Goal: Task Accomplishment & Management: Manage account settings

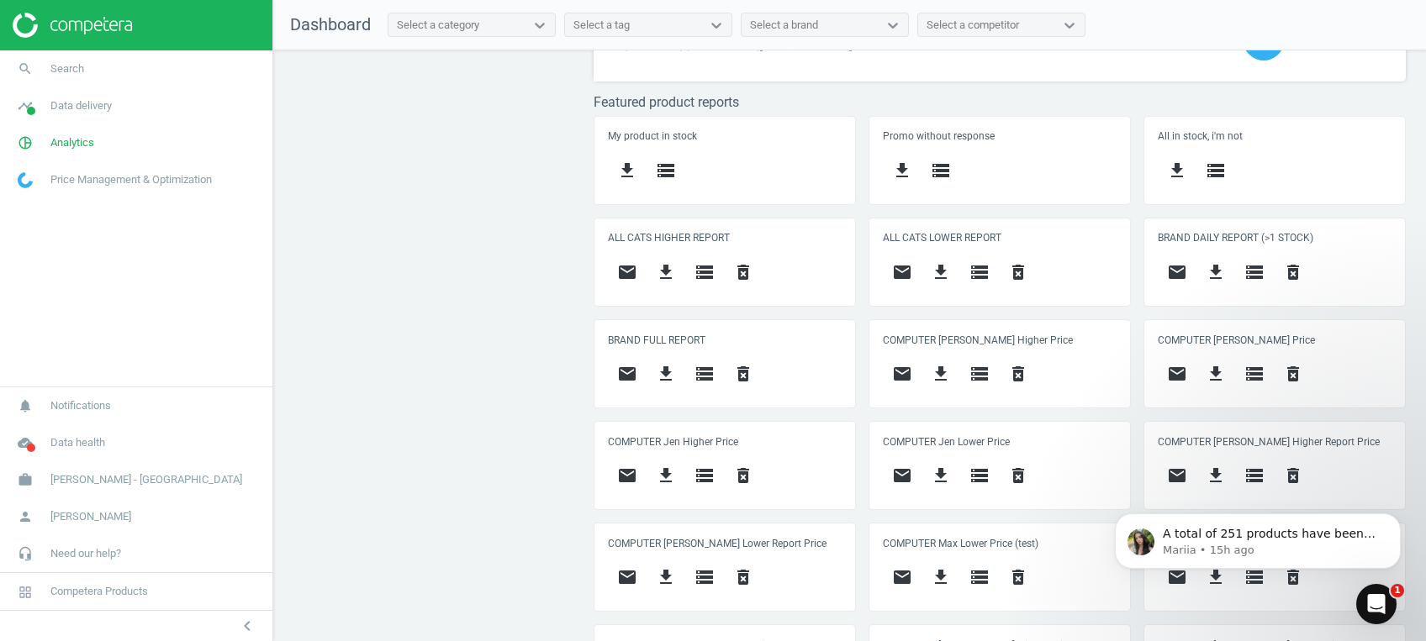
scroll to position [795, 0]
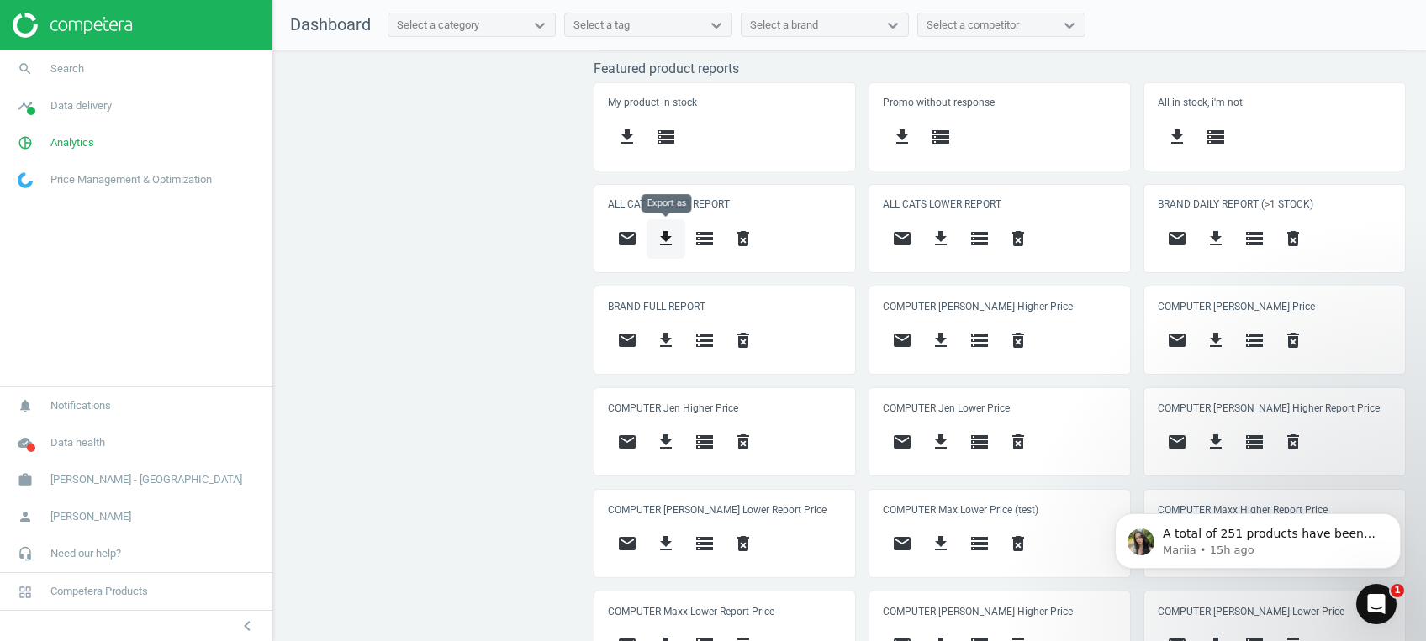
click at [671, 240] on icon "get_app" at bounding box center [666, 239] width 20 height 20
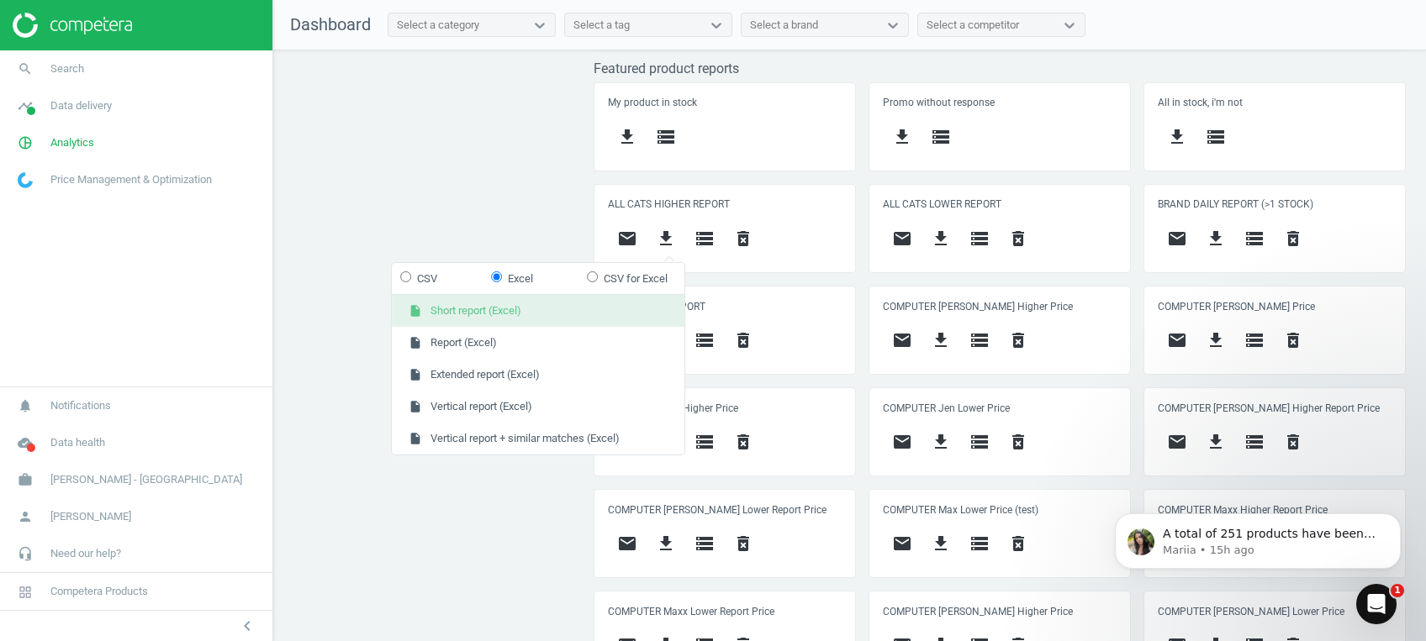
click at [447, 315] on button "insert_drive_file Short report (Excel)" at bounding box center [538, 311] width 293 height 32
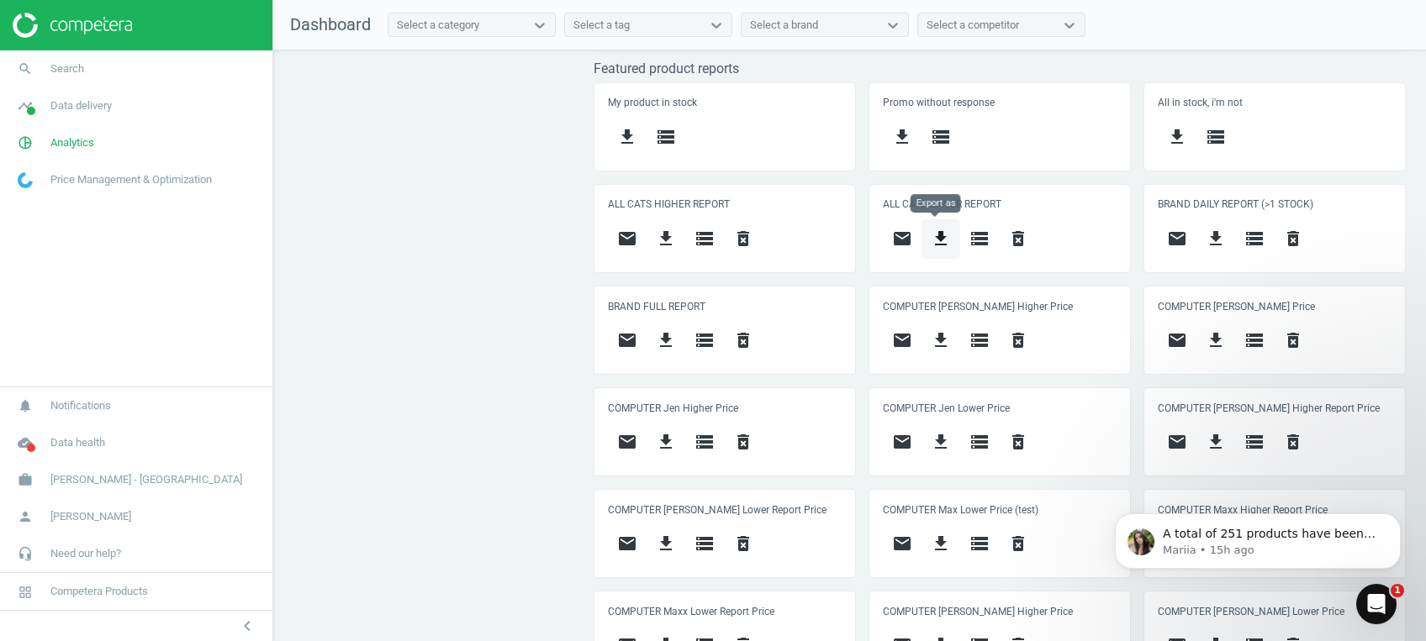
click at [935, 231] on icon "get_app" at bounding box center [941, 239] width 20 height 20
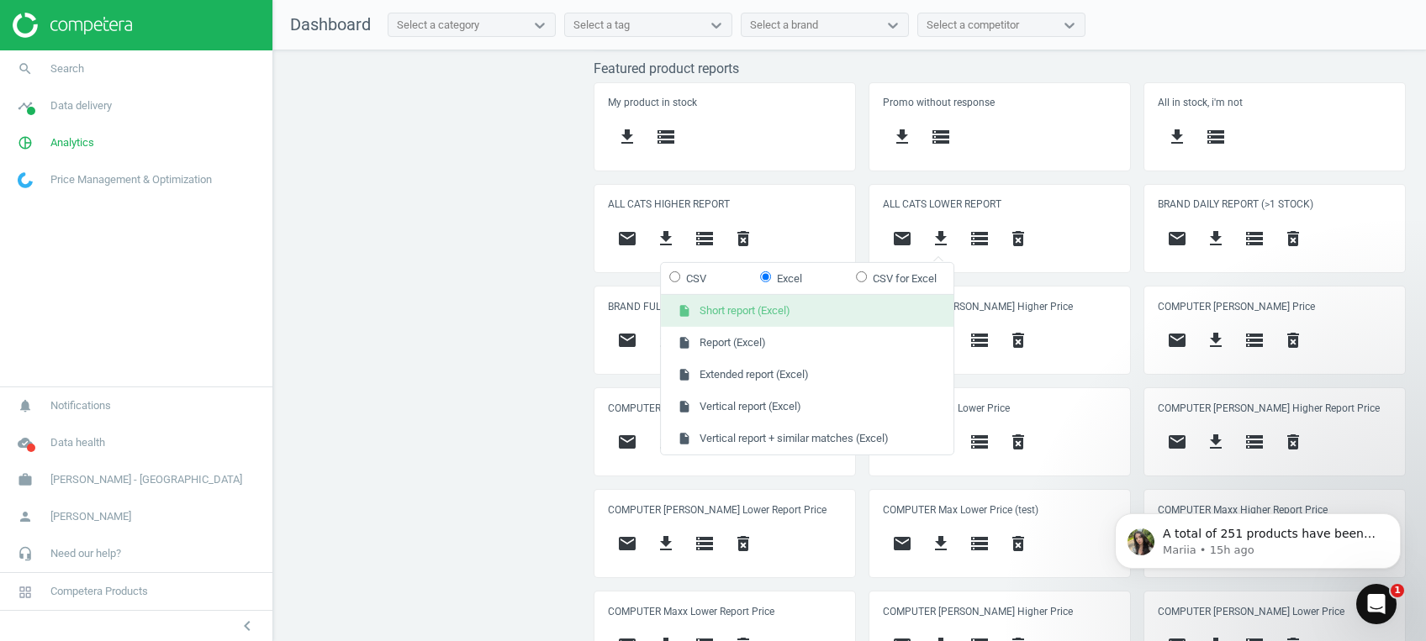
click at [789, 313] on button "insert_drive_file Short report (Excel)" at bounding box center [807, 311] width 293 height 32
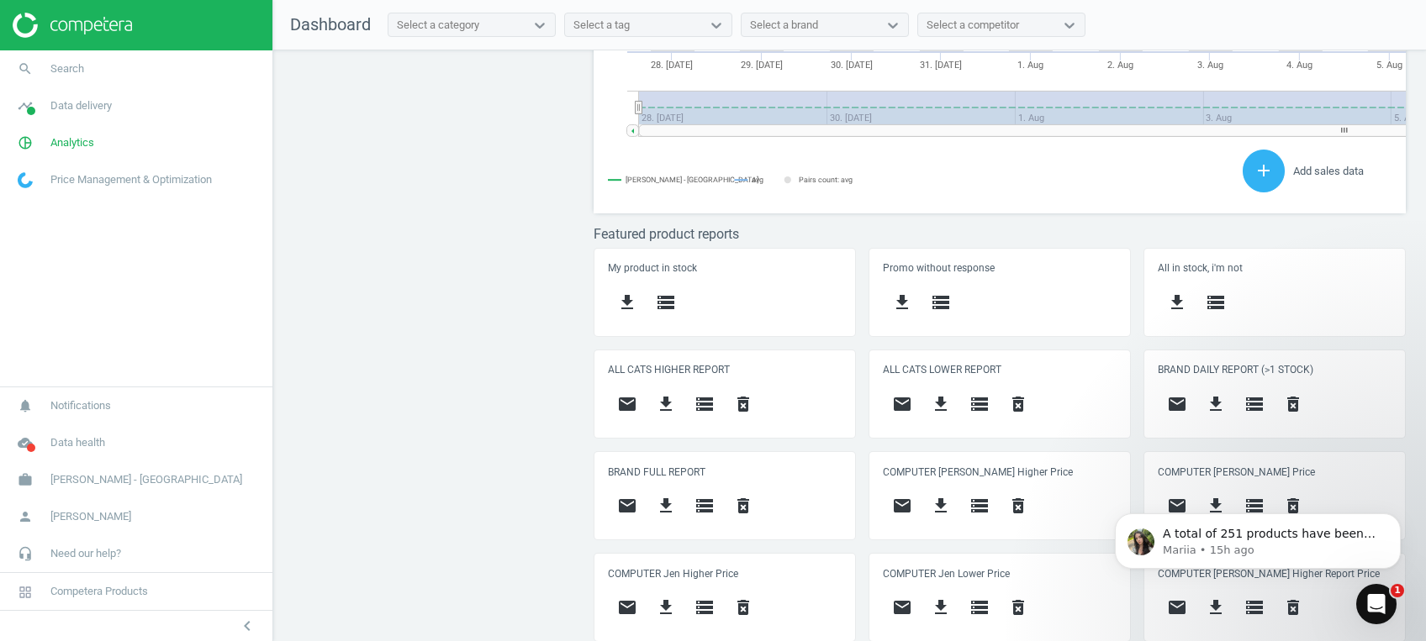
scroll to position [420, 829]
click at [548, 257] on div "Price protection ( 12.08.25 ) Prices are 100% below min competitor 20 keyboard_…" at bounding box center [849, 349] width 1153 height 599
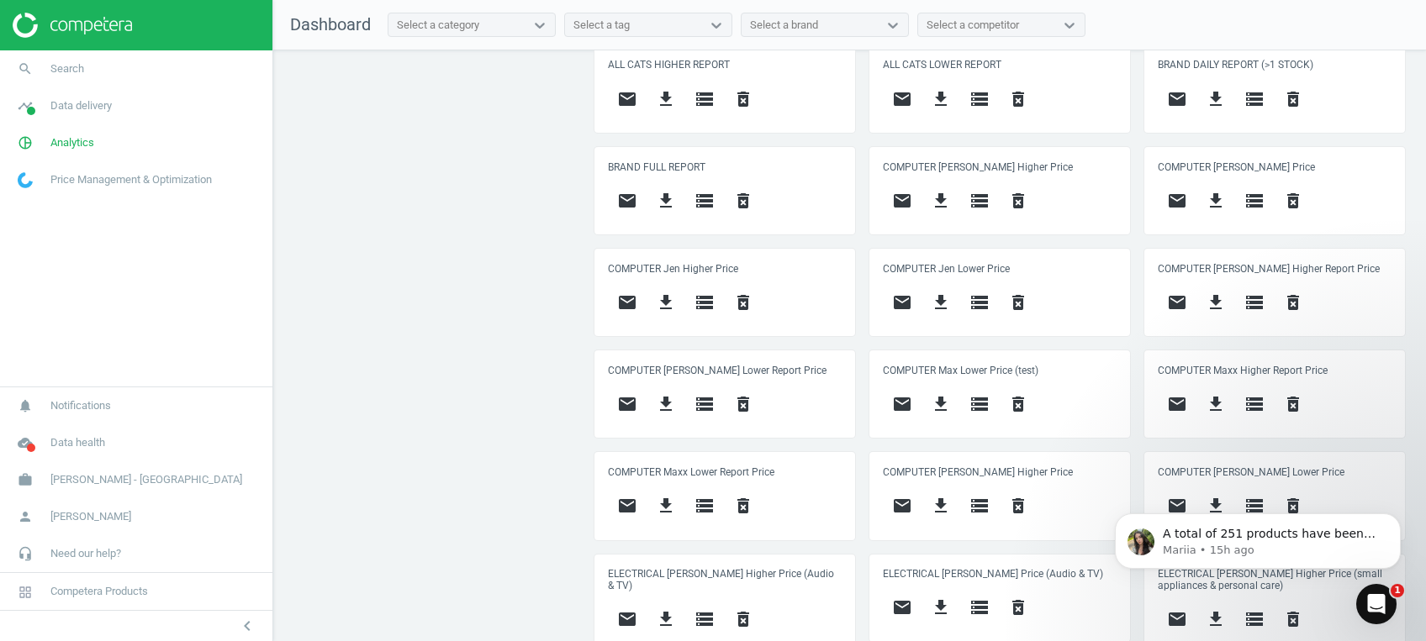
scroll to position [966, 0]
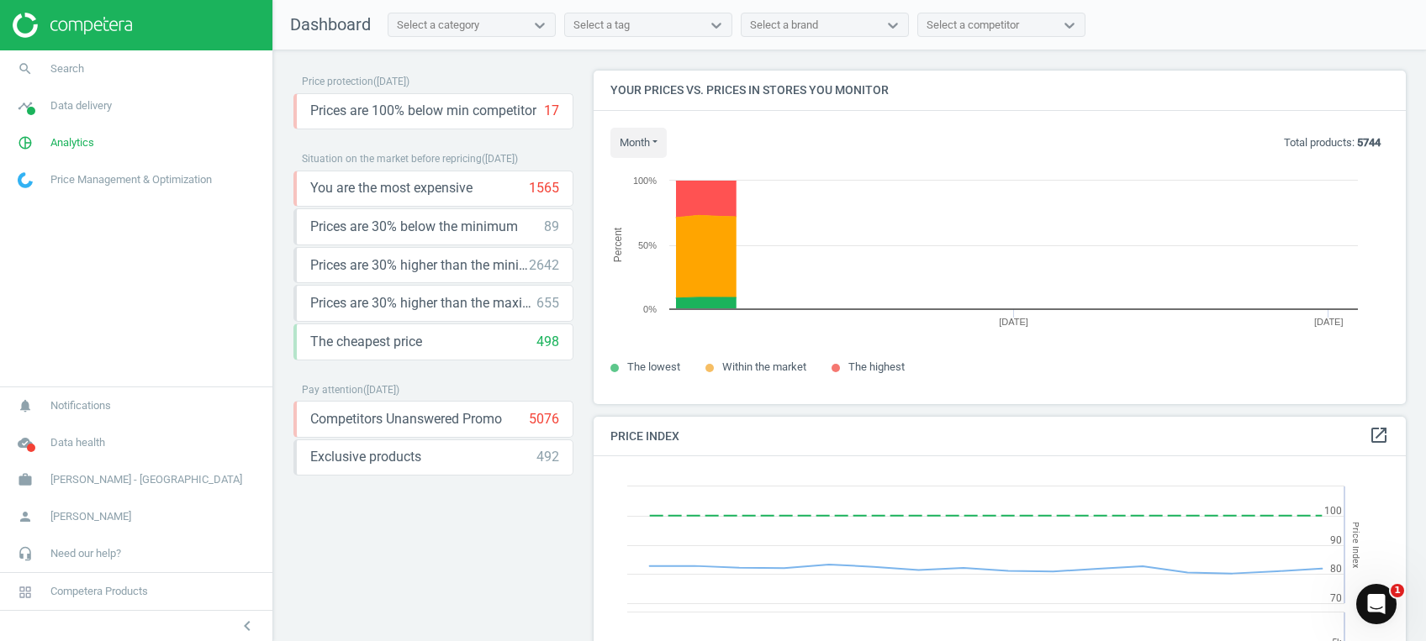
scroll to position [367, 829]
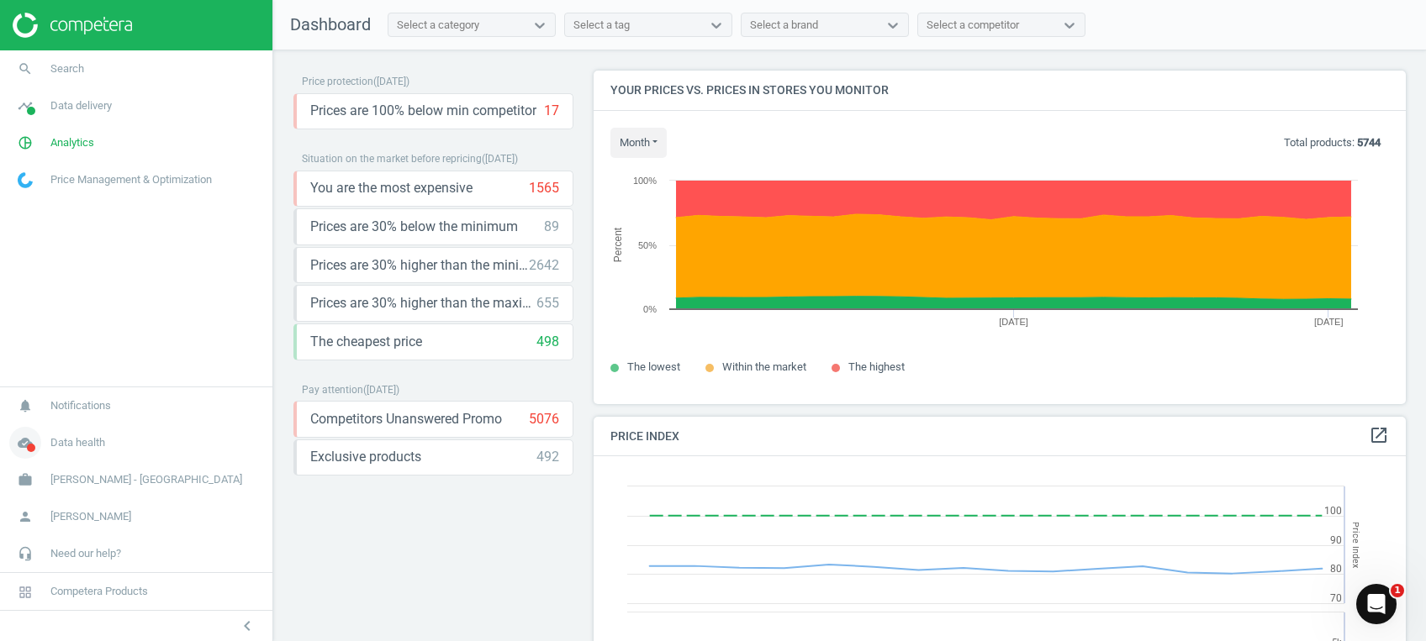
click at [103, 445] on span "Data health" at bounding box center [77, 442] width 55 height 15
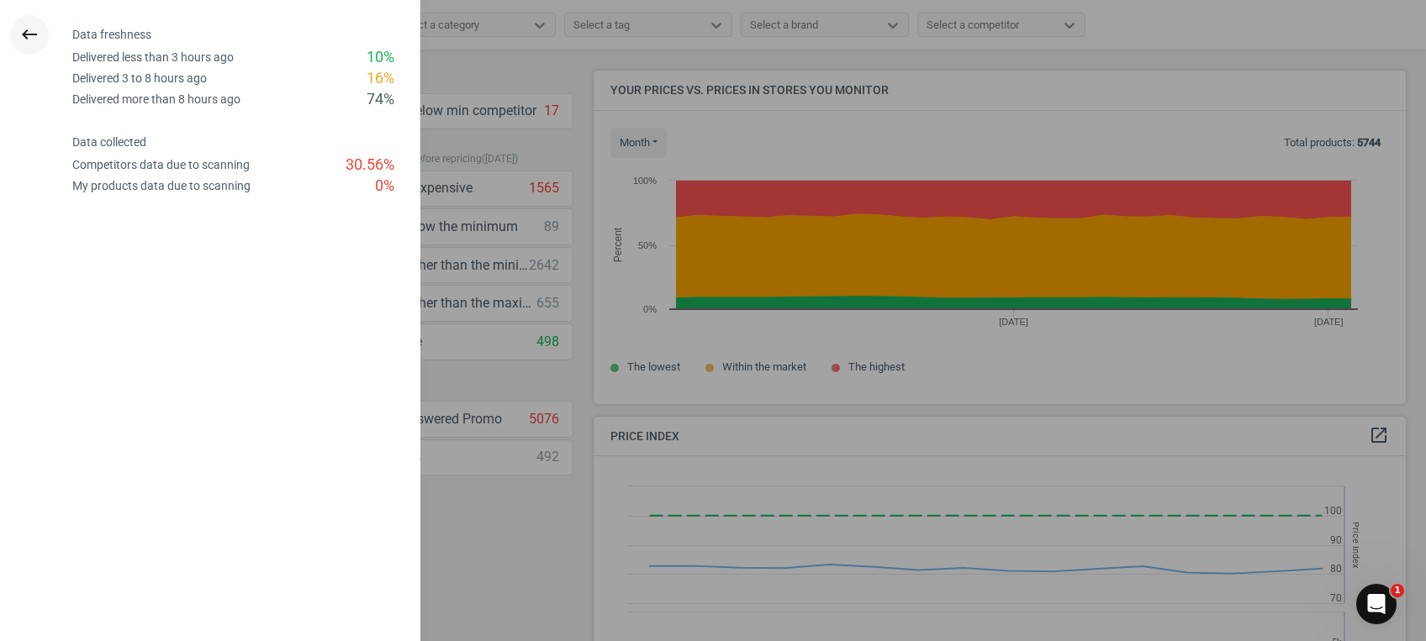
click at [24, 36] on icon "keyboard_backspace" at bounding box center [29, 34] width 20 height 20
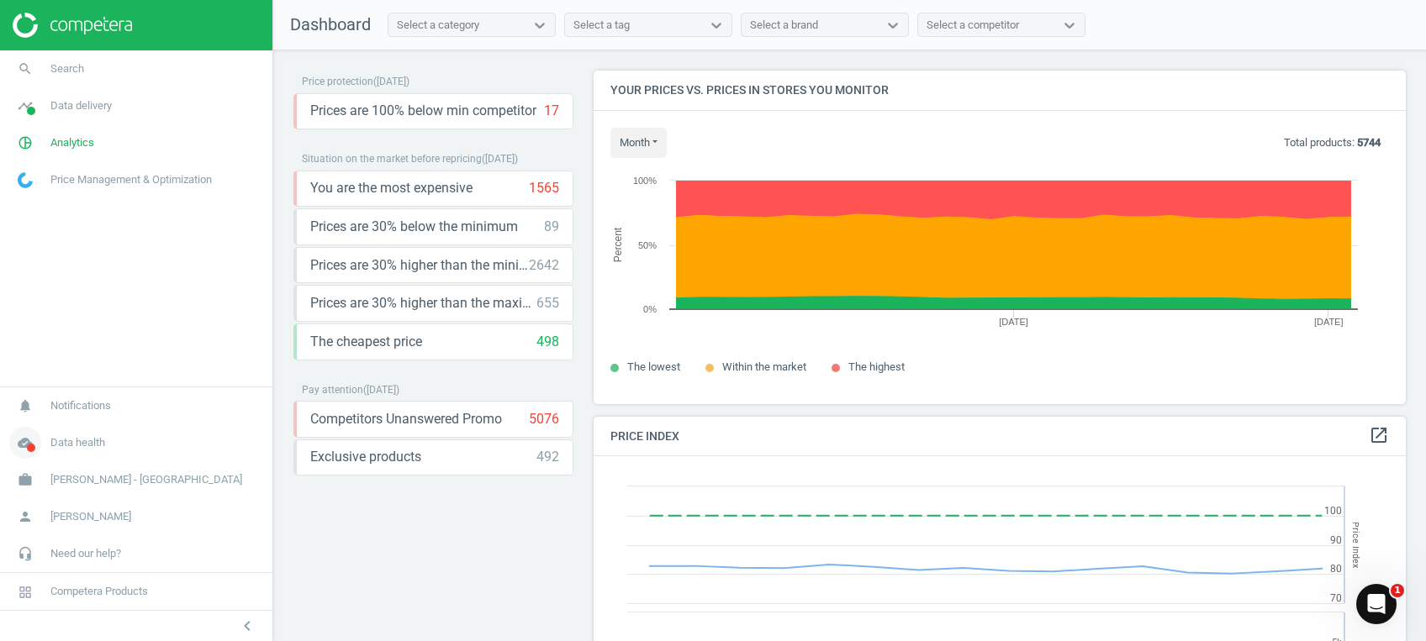
click at [33, 451] on span at bounding box center [31, 448] width 8 height 8
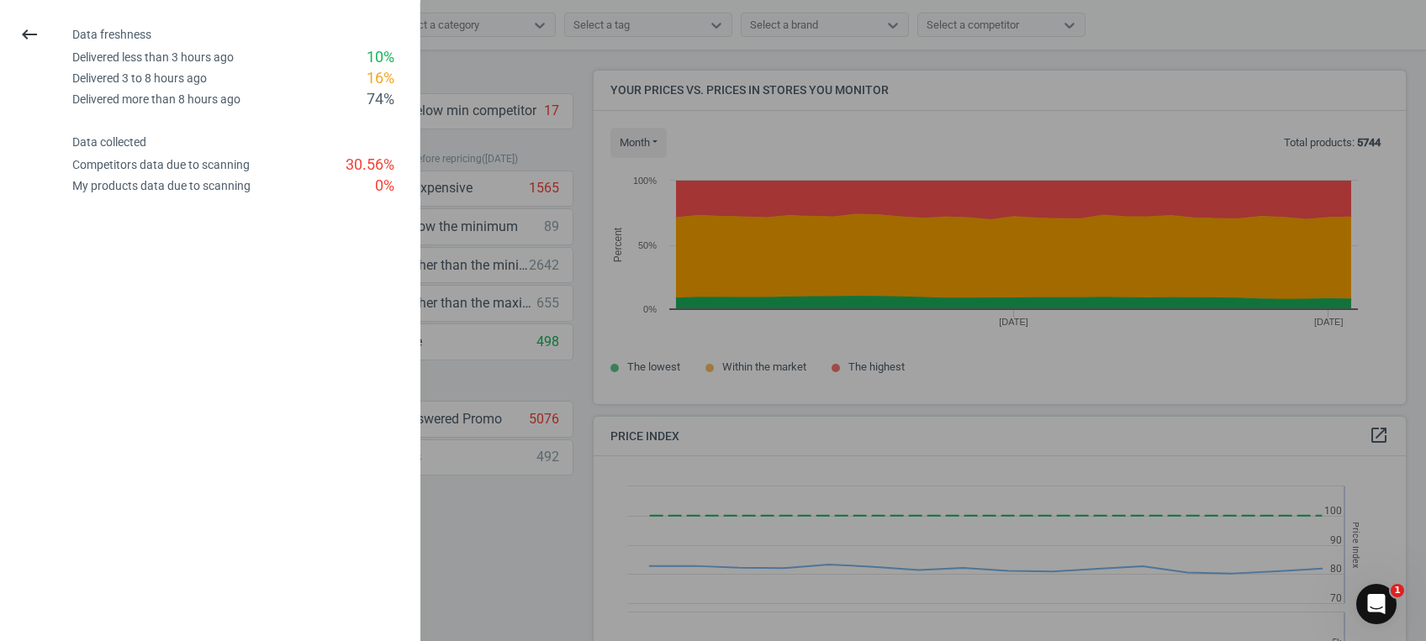
click at [1310, 74] on div at bounding box center [713, 320] width 1426 height 641
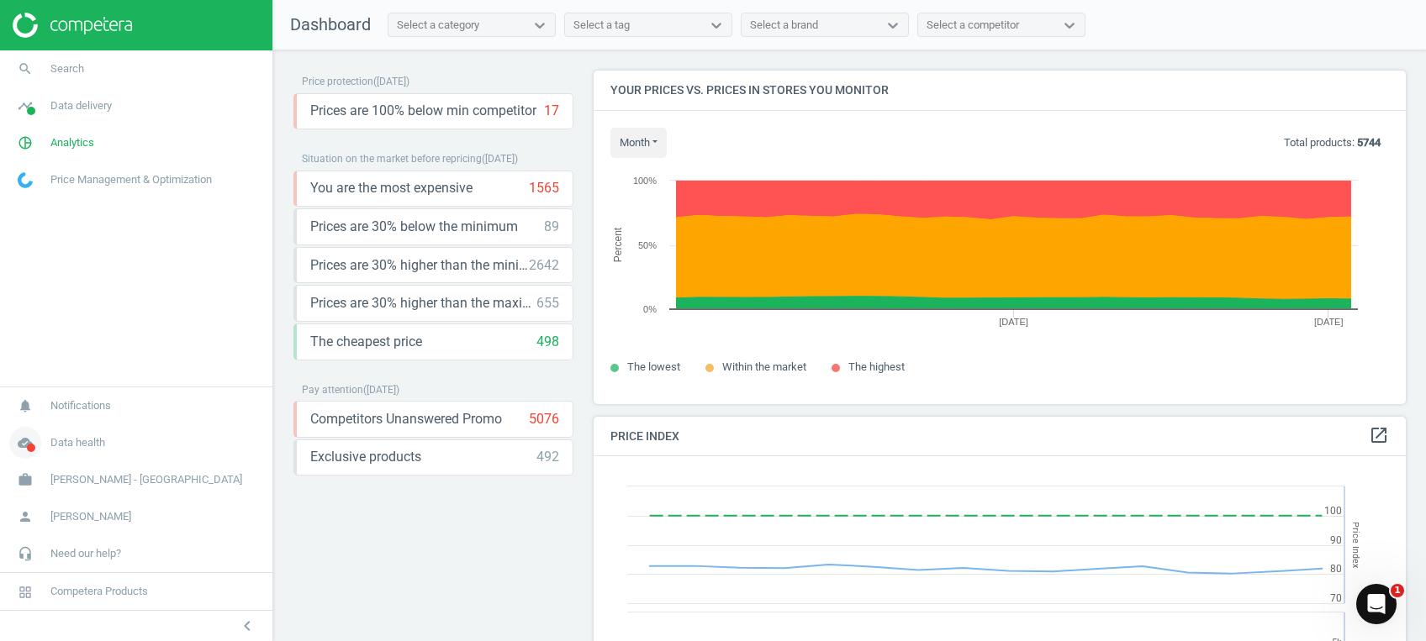
click at [31, 443] on icon "cloud_done" at bounding box center [25, 443] width 32 height 32
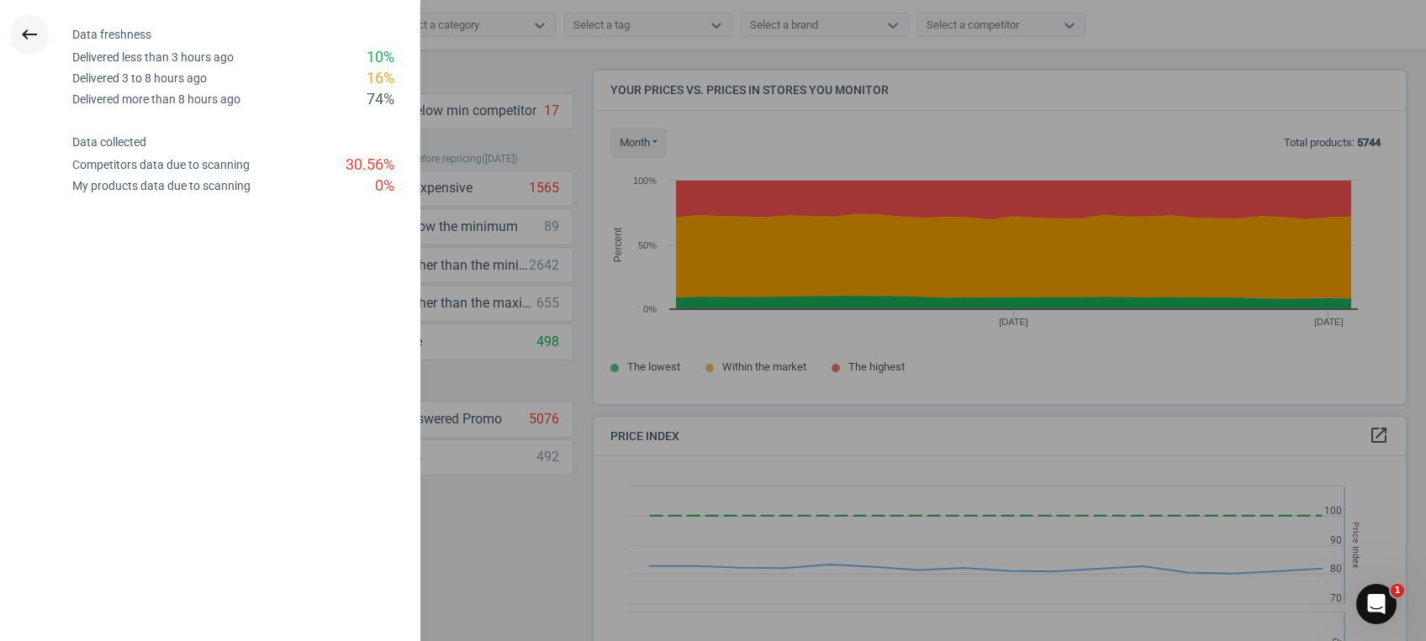
click at [20, 38] on icon "keyboard_backspace" at bounding box center [29, 34] width 20 height 20
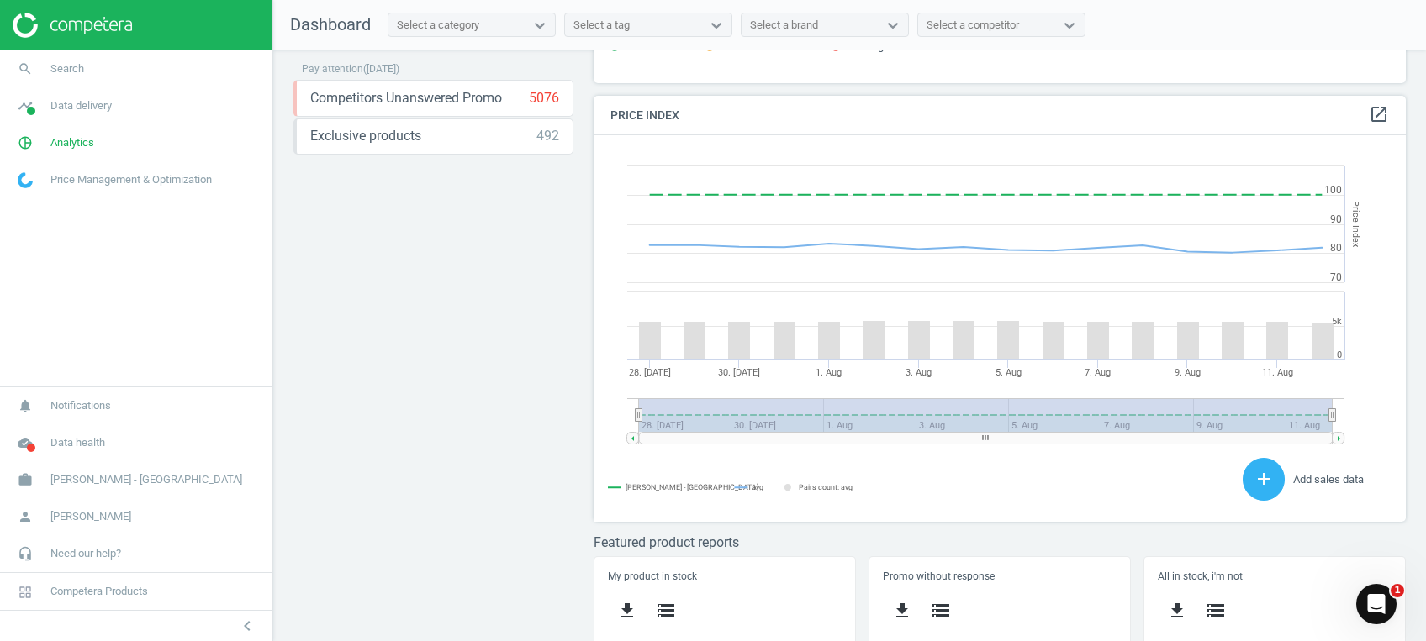
scroll to position [673, 0]
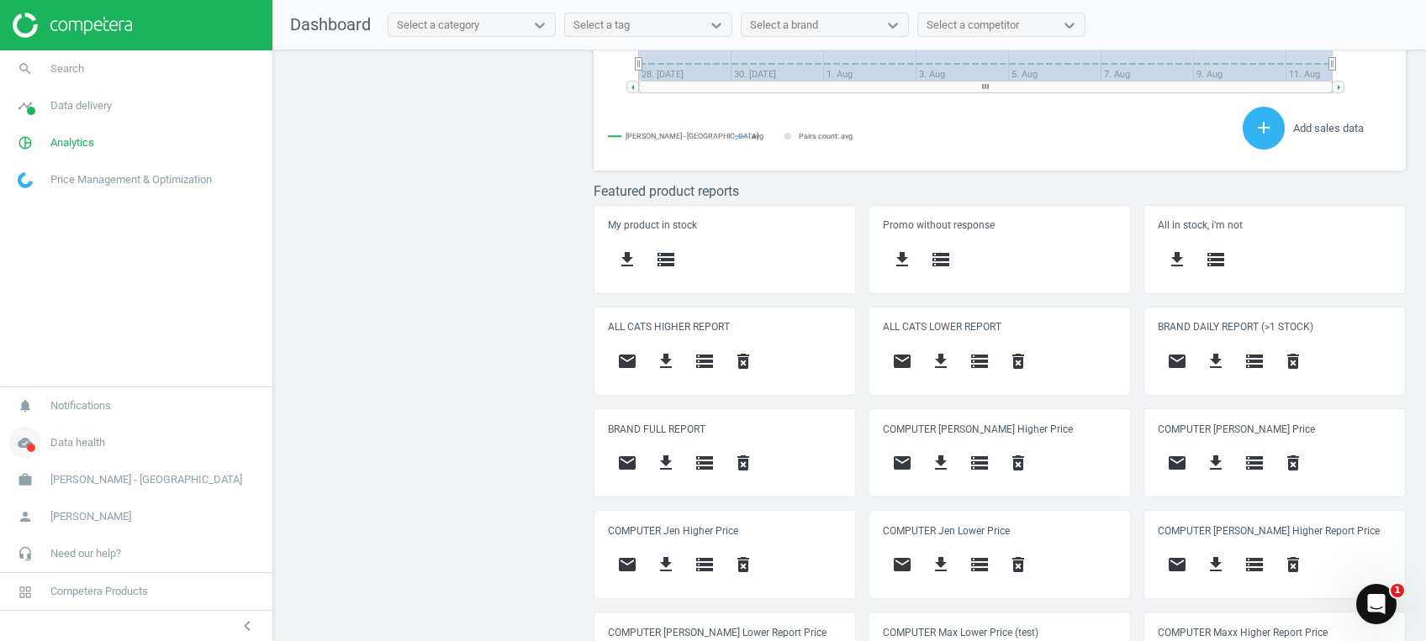
click at [27, 442] on icon "cloud_done" at bounding box center [25, 443] width 32 height 32
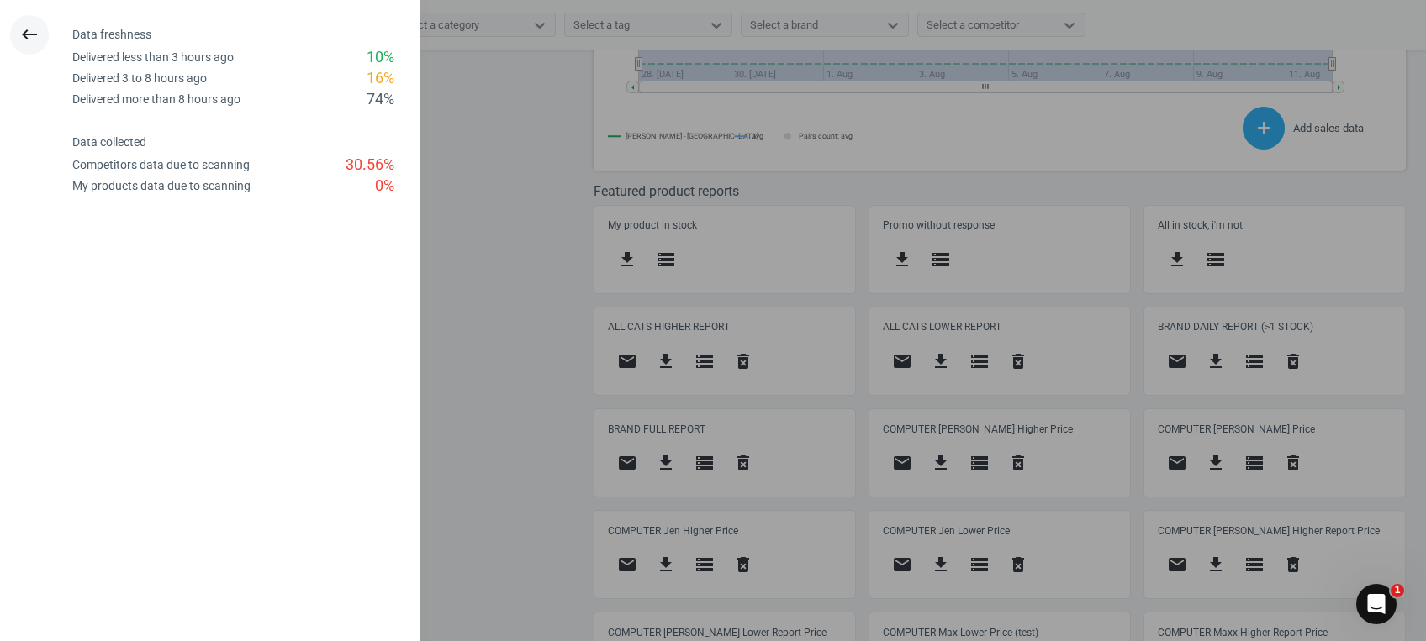
click at [34, 24] on icon "keyboard_backspace" at bounding box center [29, 34] width 20 height 20
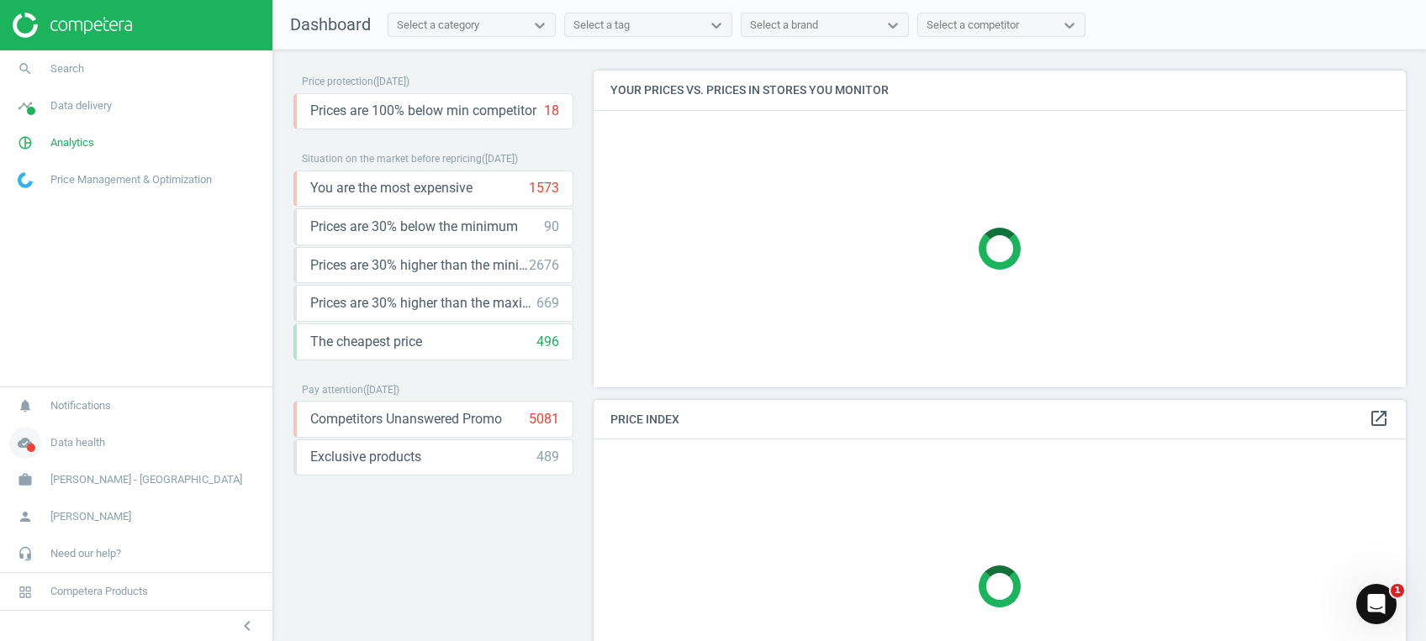
click at [34, 441] on icon "cloud_done" at bounding box center [25, 443] width 32 height 32
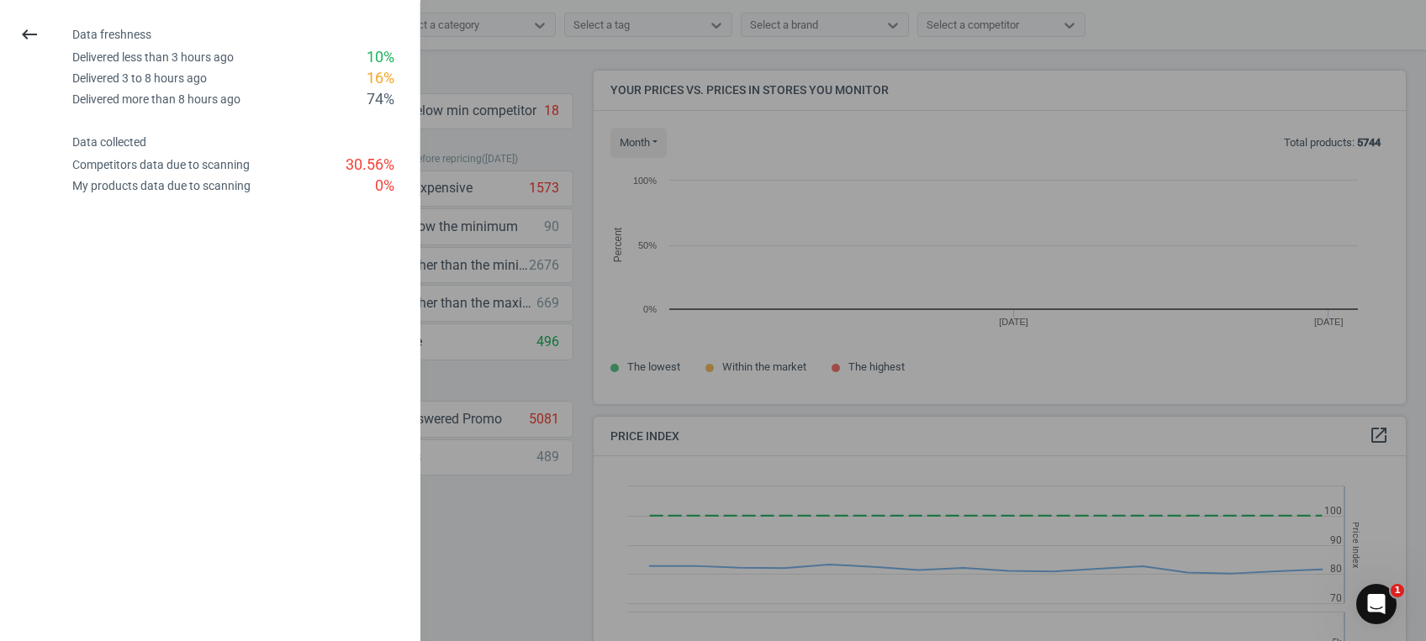
scroll to position [367, 829]
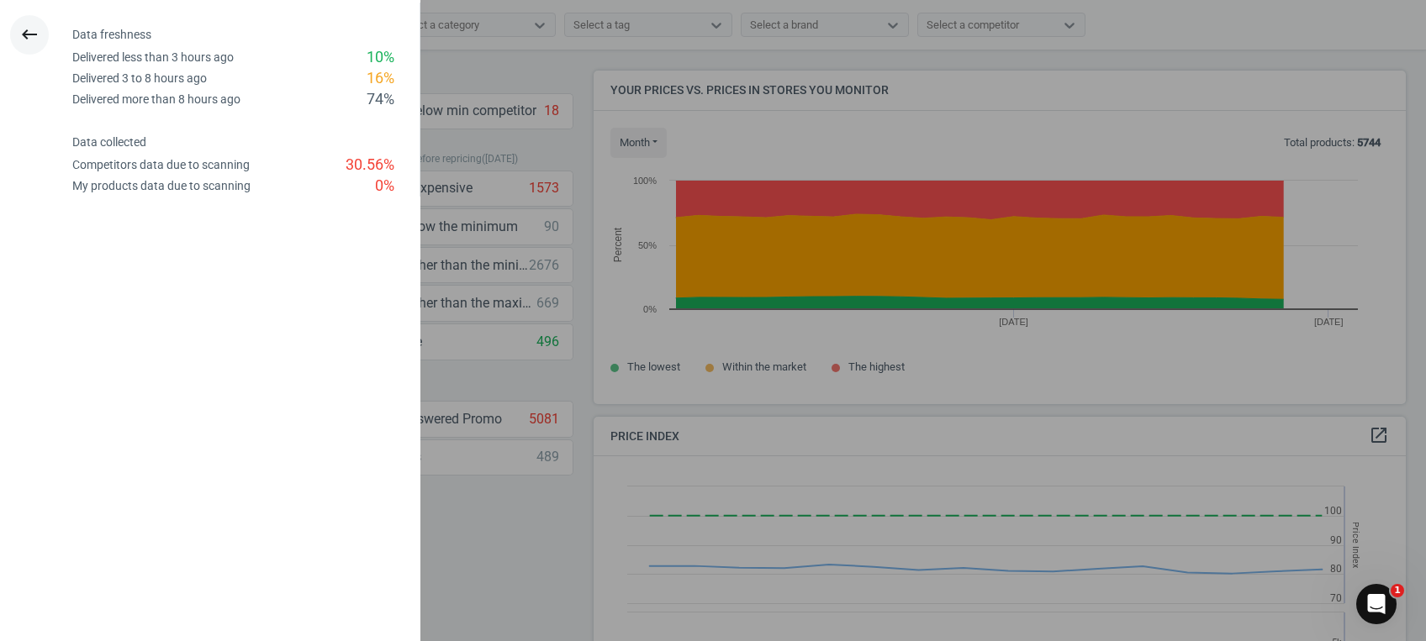
click at [25, 34] on icon "keyboard_backspace" at bounding box center [29, 34] width 20 height 20
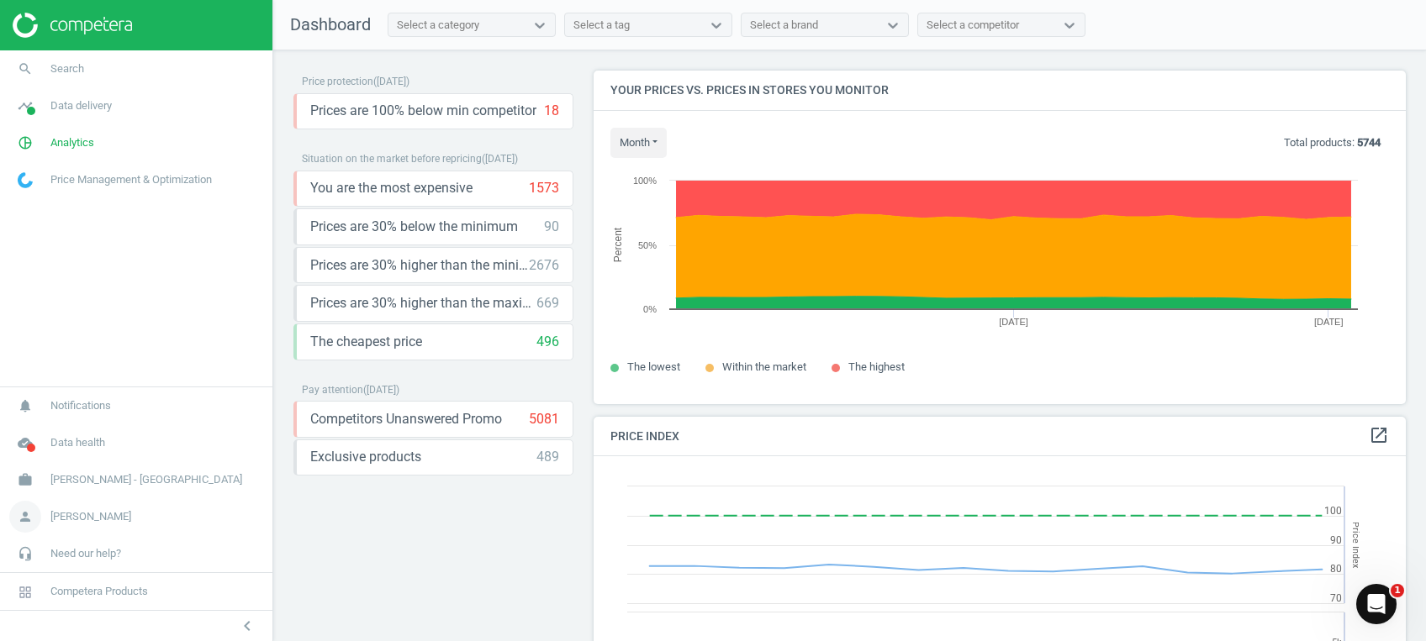
click at [60, 510] on span "Nadhirah Md Rasid" at bounding box center [90, 516] width 81 height 15
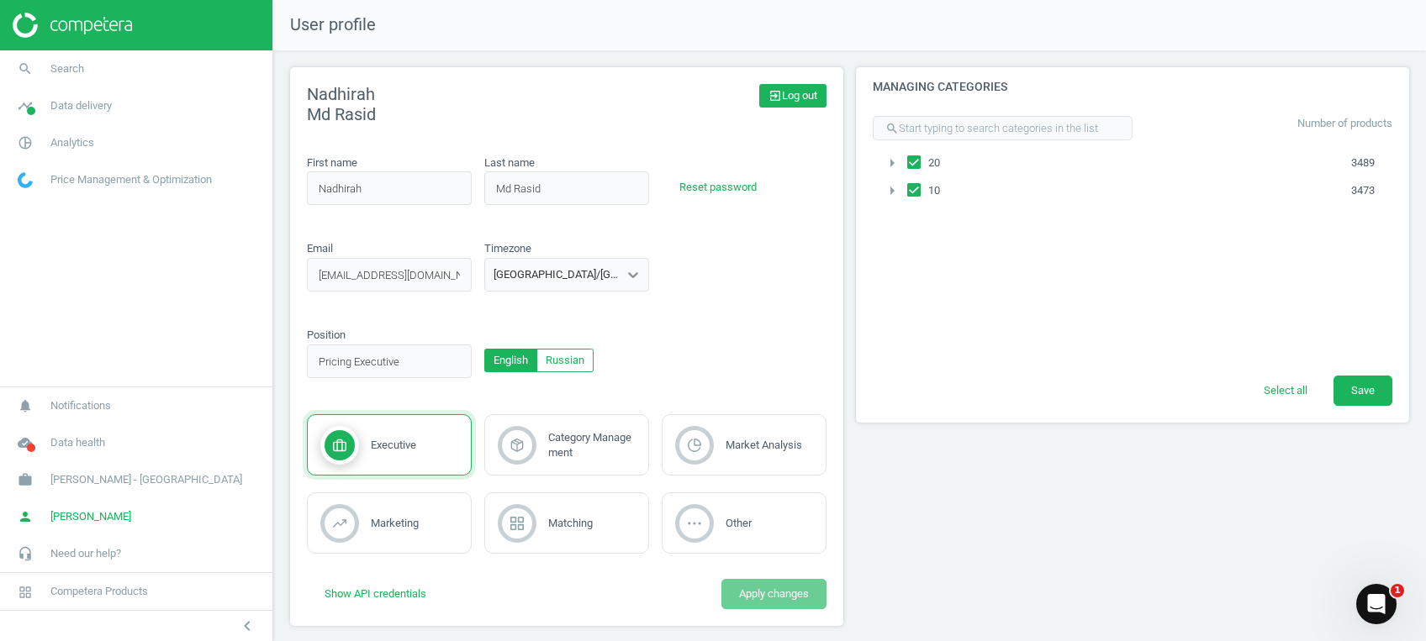
click at [781, 96] on span "exit_to_app Log out" at bounding box center [792, 95] width 49 height 15
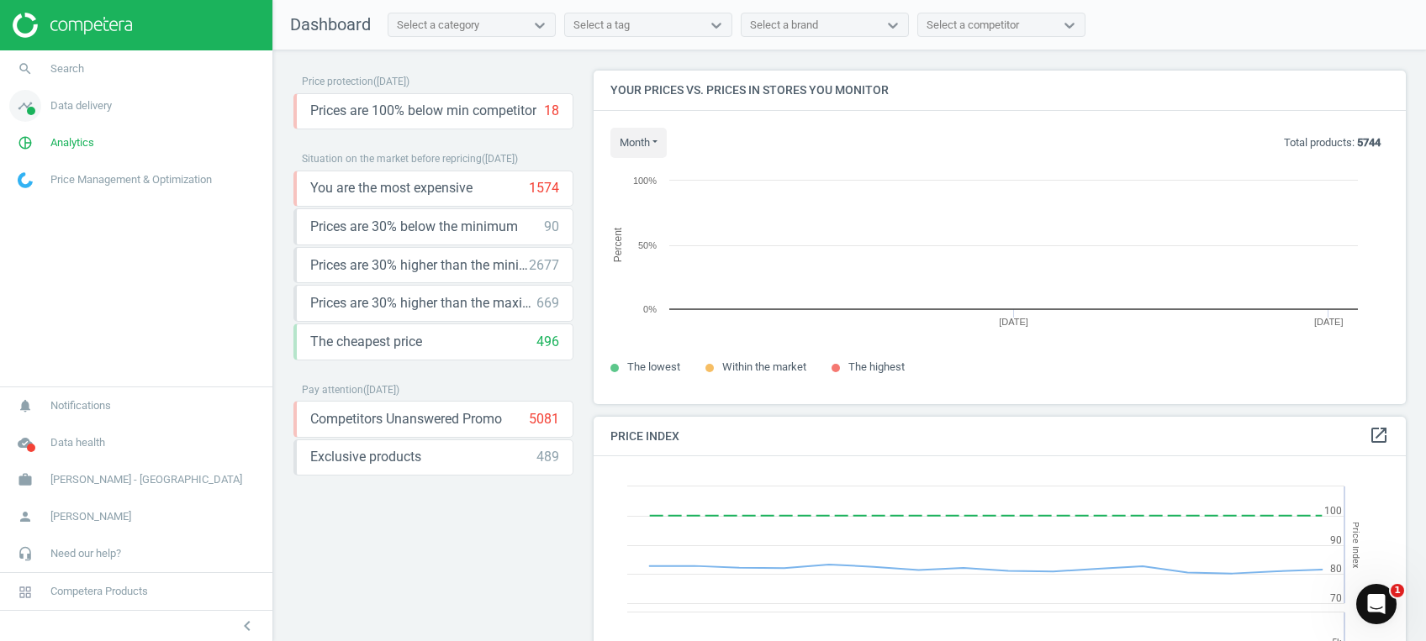
scroll to position [367, 829]
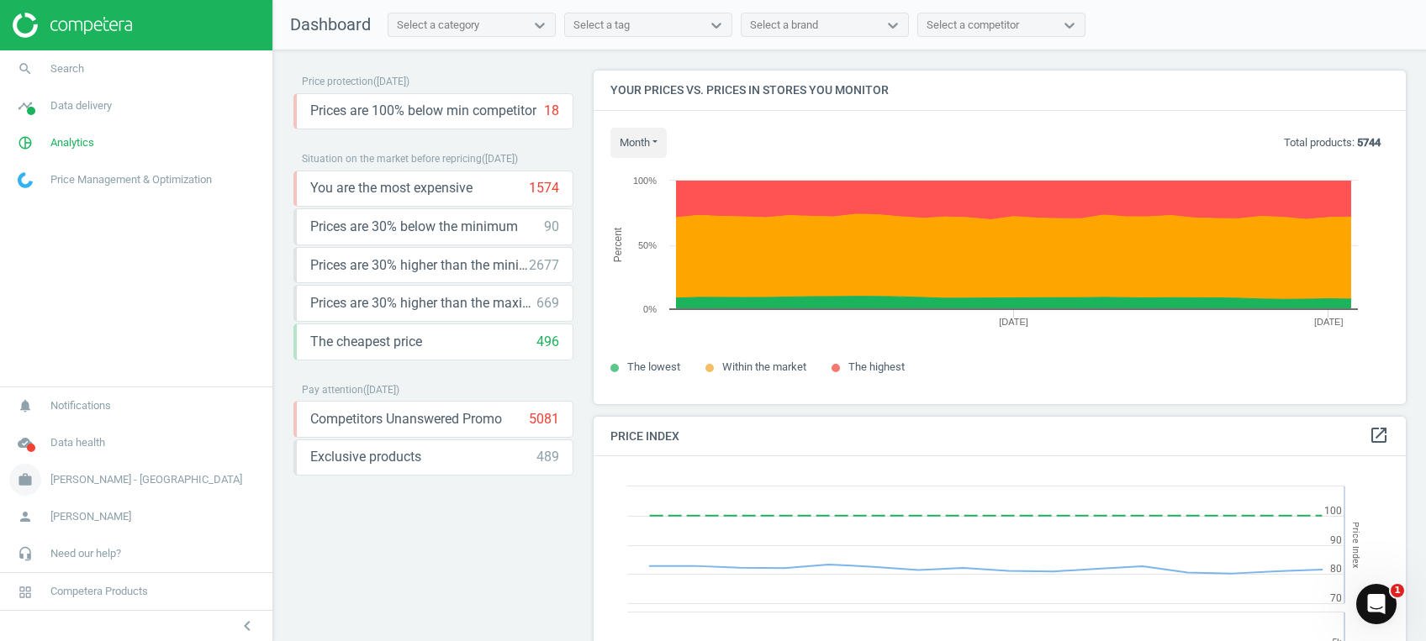
click at [71, 484] on span "[PERSON_NAME] - [GEOGRAPHIC_DATA]" at bounding box center [146, 479] width 192 height 15
click at [57, 505] on link "person Nadhirah Md Rasid" at bounding box center [136, 517] width 272 height 37
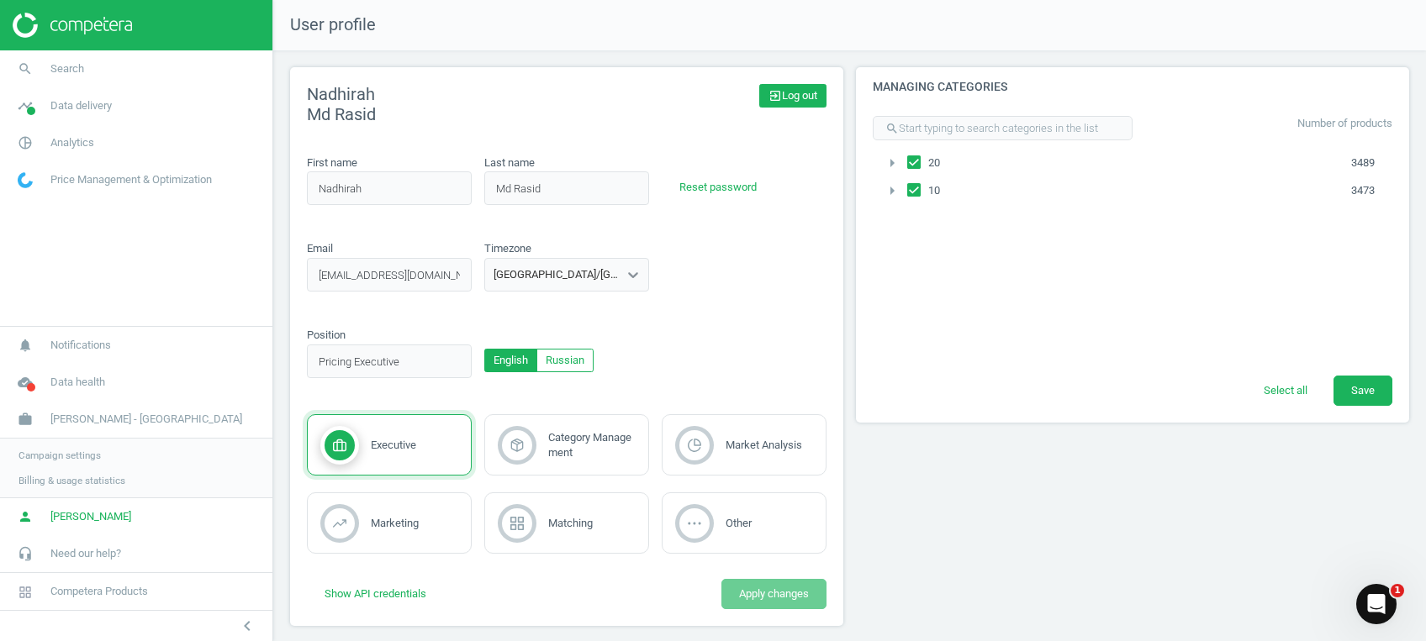
click at [787, 88] on span "exit_to_app Log out" at bounding box center [792, 95] width 49 height 15
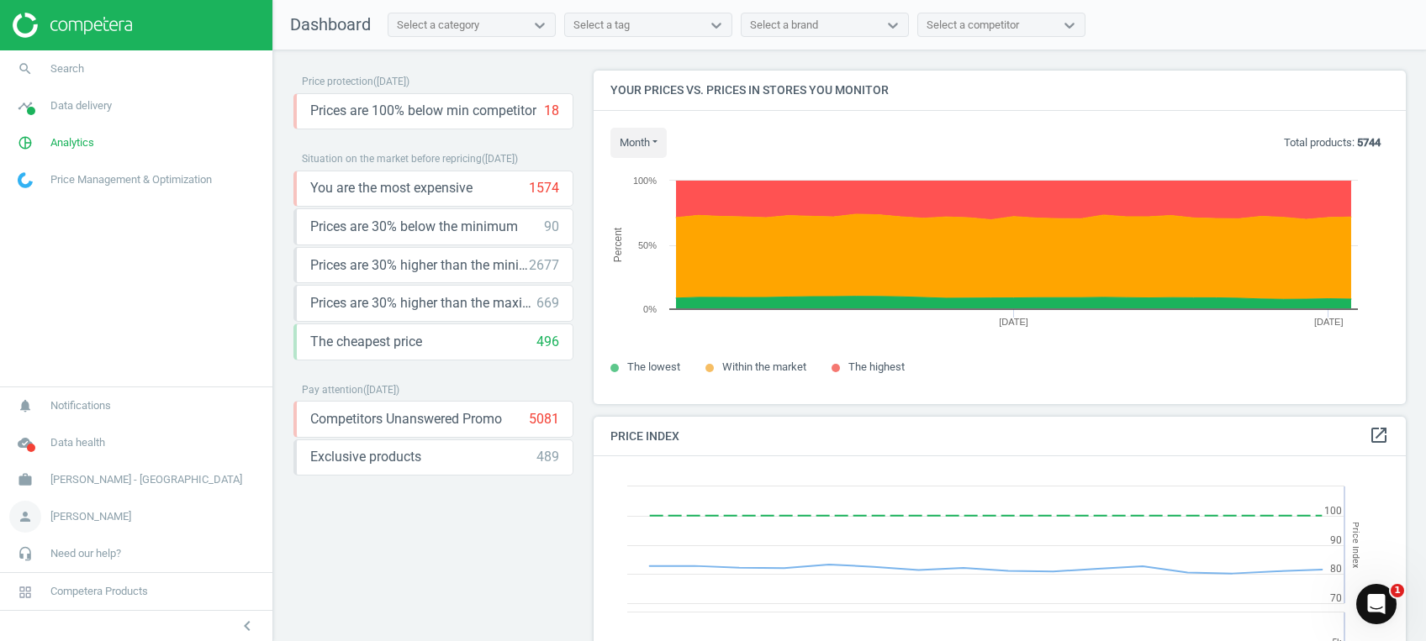
click at [40, 480] on icon "person" at bounding box center [25, 517] width 32 height 32
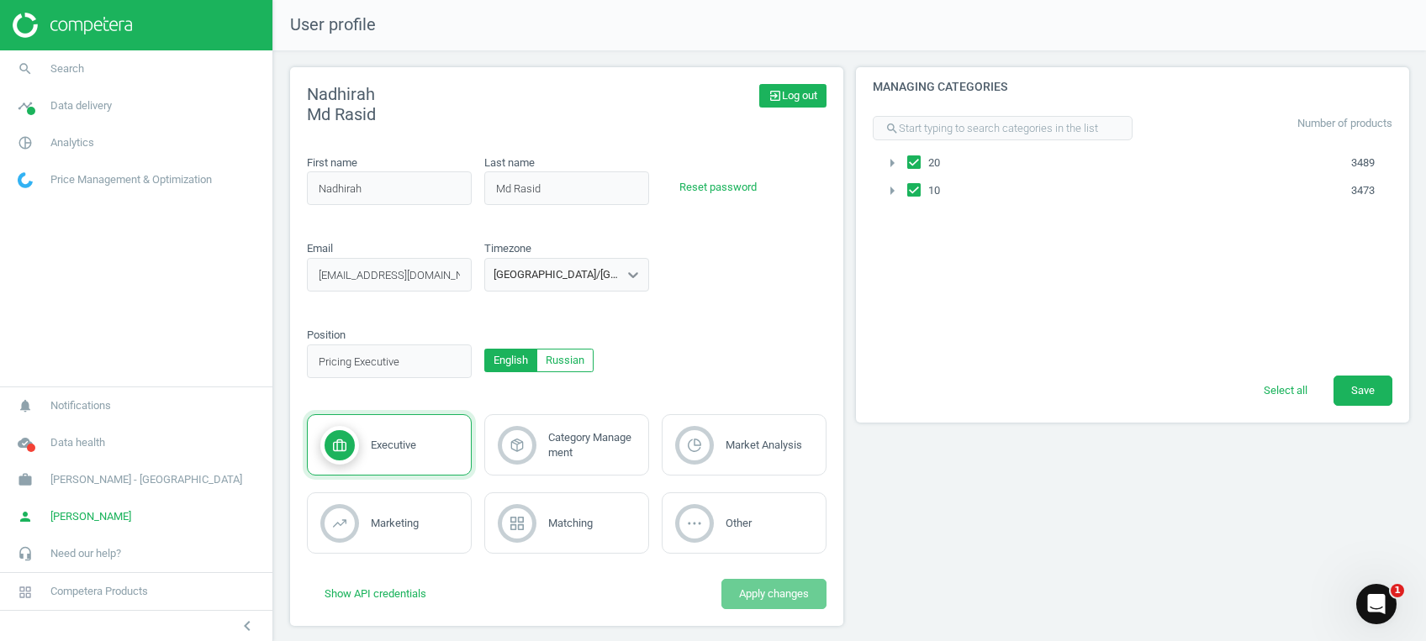
click at [794, 104] on link "exit_to_app Log out" at bounding box center [792, 96] width 67 height 24
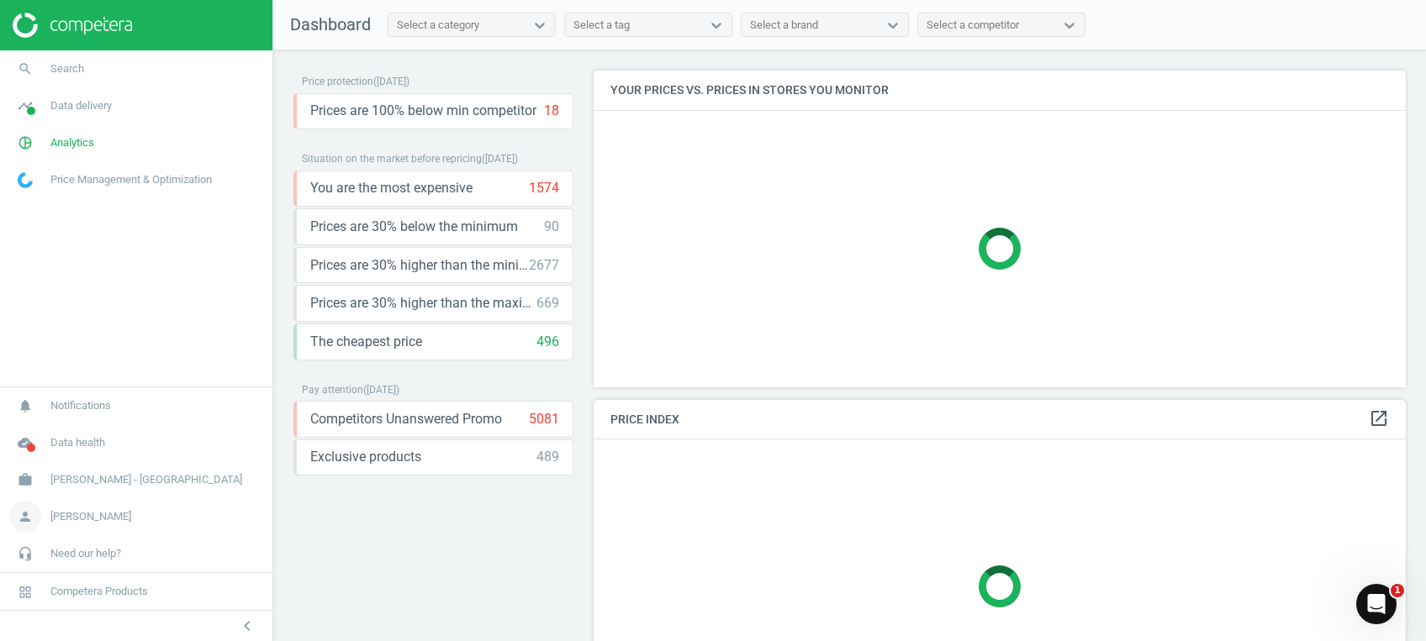
click at [30, 521] on icon "person" at bounding box center [25, 517] width 32 height 32
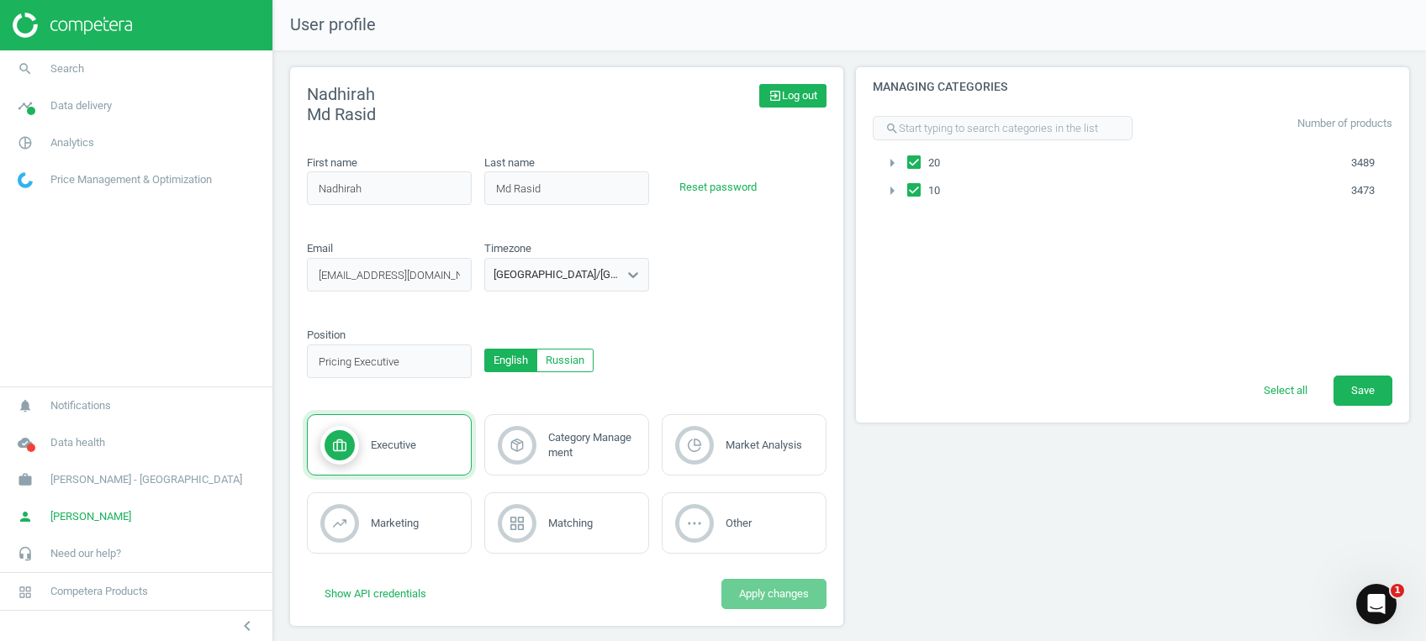
click at [787, 96] on span "exit_to_app Log out" at bounding box center [792, 95] width 49 height 15
